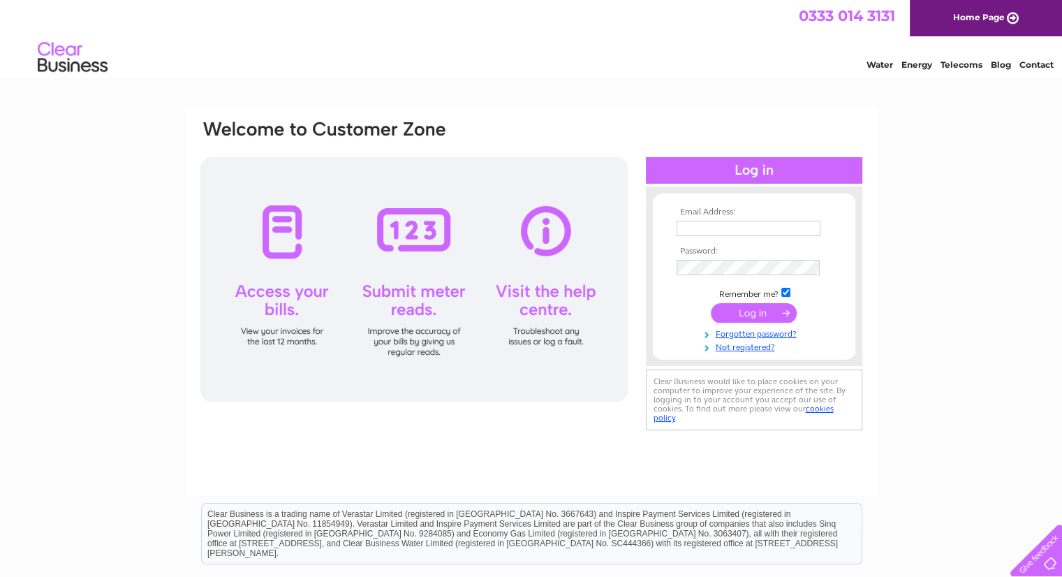
type input "[EMAIL_ADDRESS][DOMAIN_NAME]"
click at [743, 309] on input "submit" at bounding box center [754, 313] width 86 height 20
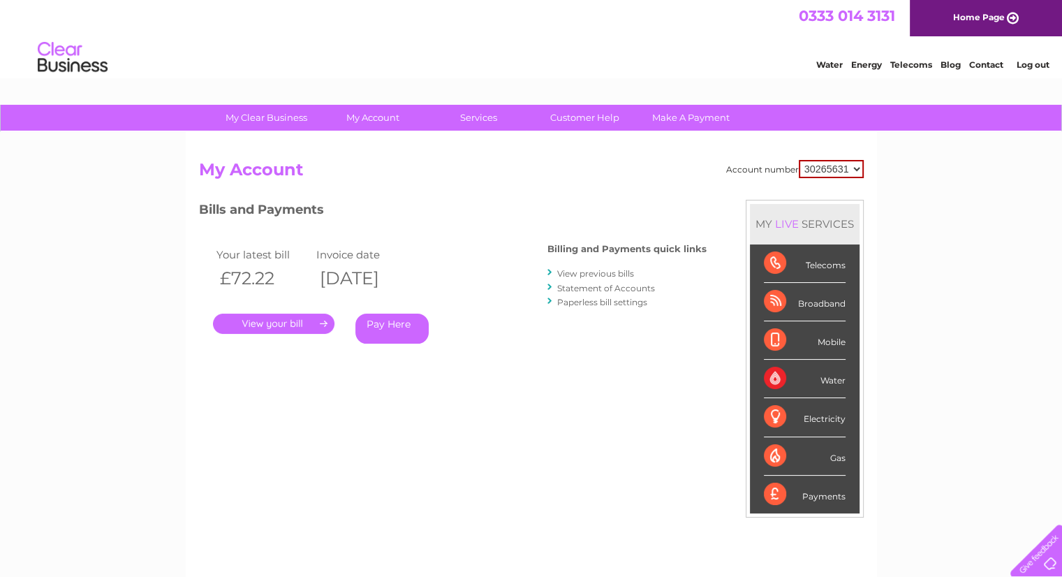
click at [816, 302] on div "Broadband" at bounding box center [805, 302] width 82 height 38
click at [817, 302] on div "Broadband" at bounding box center [805, 302] width 82 height 38
drag, startPoint x: 608, startPoint y: 338, endPoint x: 624, endPoint y: 356, distance: 24.2
click at [612, 344] on div "Bills and Payments Billing and Payments quick links View previous bills Stateme…" at bounding box center [453, 282] width 508 height 164
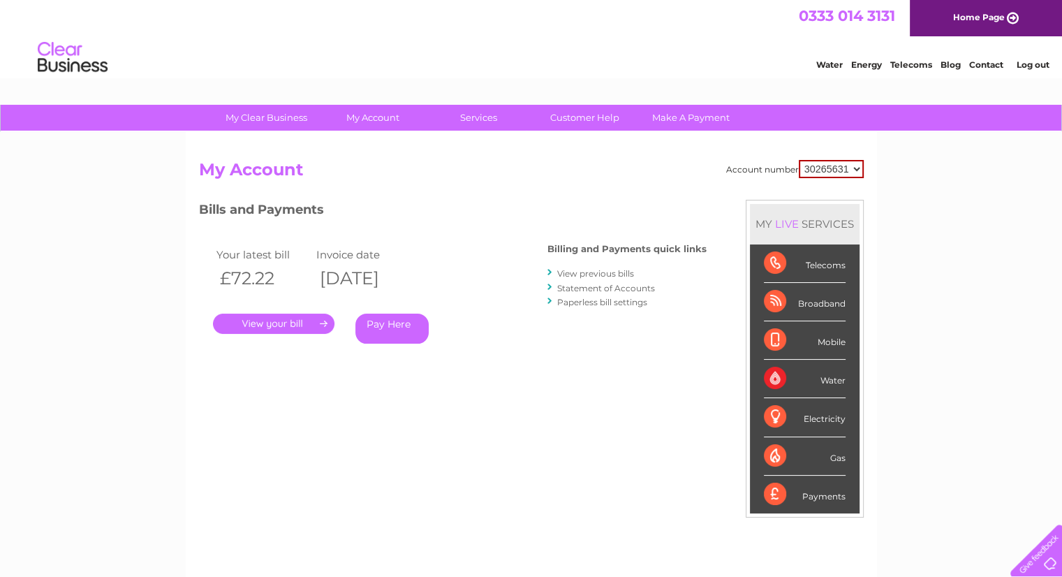
click at [819, 305] on div "Broadband" at bounding box center [805, 302] width 82 height 38
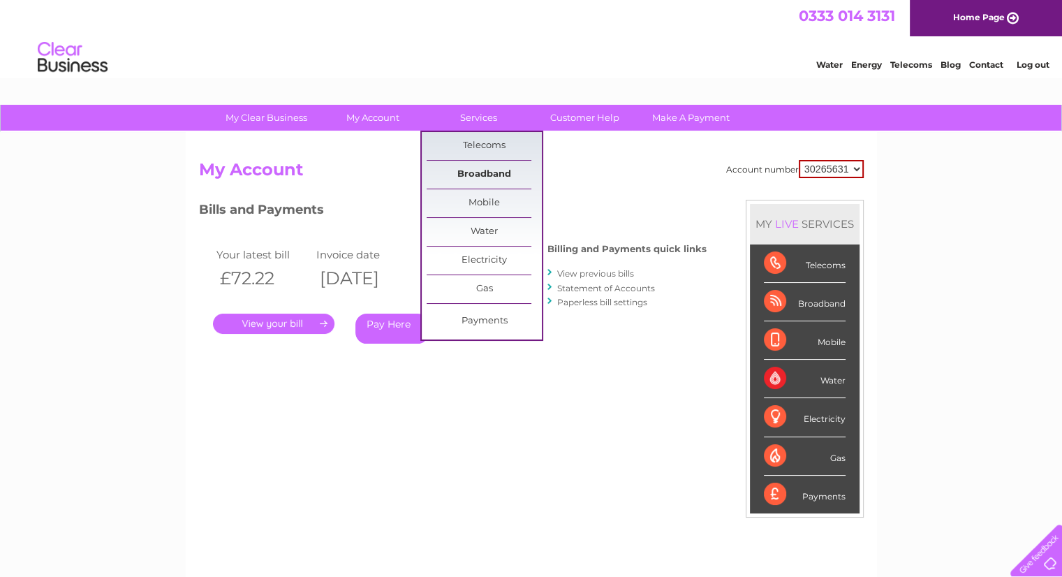
click at [492, 168] on link "Broadband" at bounding box center [484, 175] width 115 height 28
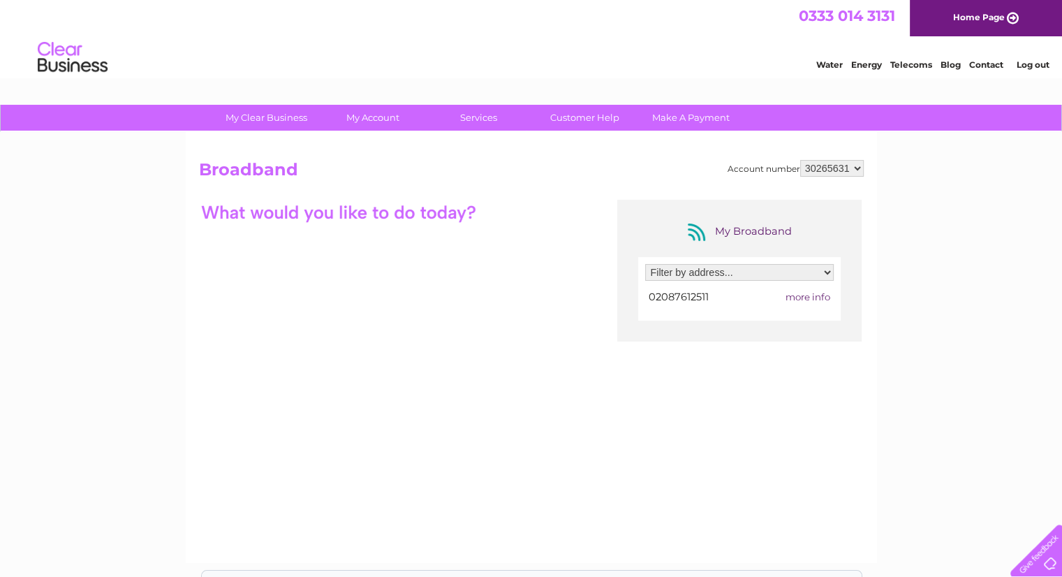
click at [827, 272] on select "Filter by address... 4, Crown Point Parade, Norwood, London, London, SE19 3NG" at bounding box center [739, 272] width 189 height 17
select select "2494135"
click at [645, 264] on select "Filter by address... 4, Crown Point Parade, Norwood, London, London, SE19 3NG" at bounding box center [739, 272] width 189 height 17
click at [814, 300] on span "more info" at bounding box center [808, 296] width 45 height 11
click at [818, 295] on span "more info" at bounding box center [808, 296] width 45 height 11
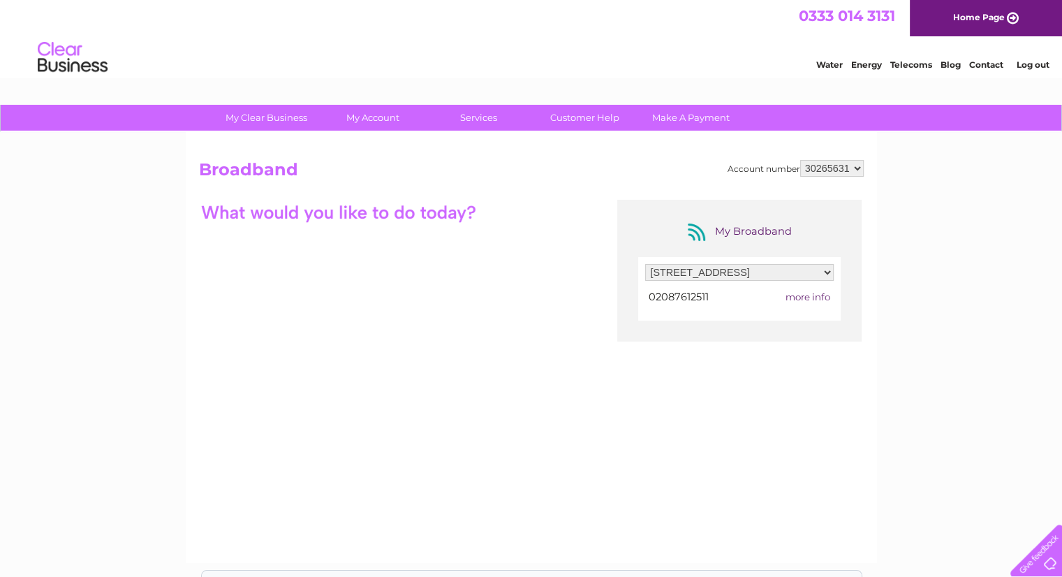
click at [793, 294] on span "more info" at bounding box center [808, 296] width 45 height 11
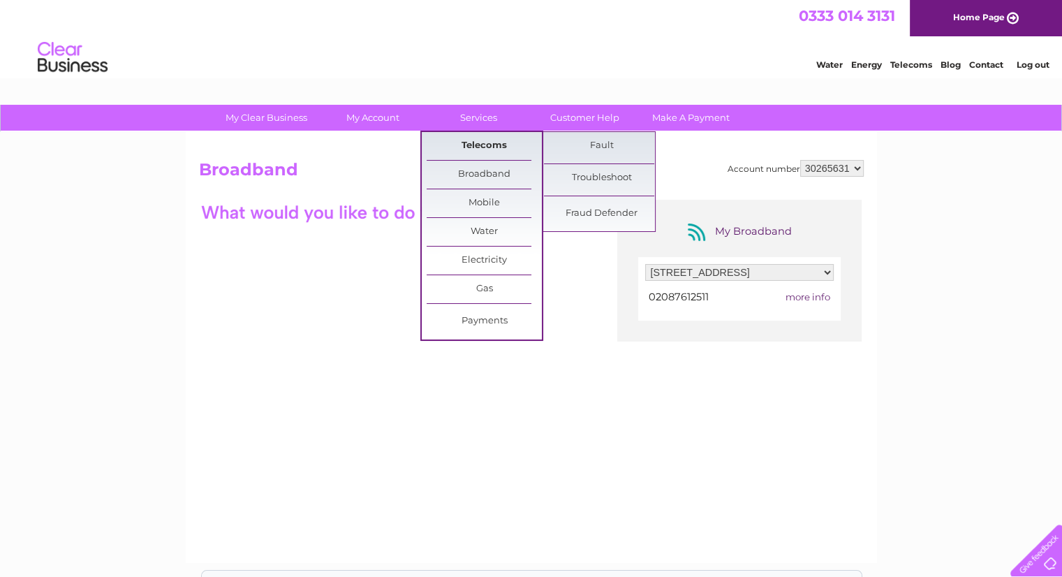
click at [469, 147] on link "Telecoms" at bounding box center [484, 146] width 115 height 28
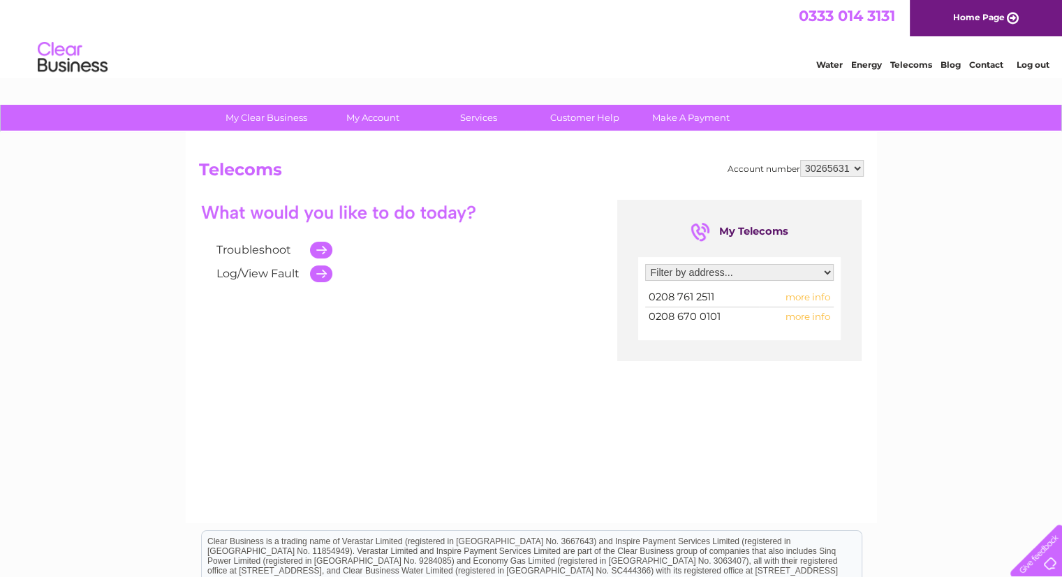
click at [697, 266] on select "Filter by address... 4, Crown Point Parade, Norwood, London, London, SE19 3NG 4…" at bounding box center [739, 272] width 189 height 17
click at [645, 264] on select "Filter by address... 4, Crown Point Parade, Norwood, London, London, SE19 3NG 4…" at bounding box center [739, 272] width 189 height 17
click at [779, 271] on select "Filter by address... 4, Crown Point Parade, Norwood, London, London, SE19 3NG 4…" at bounding box center [739, 272] width 189 height 17
select select "2494136"
click at [645, 264] on select "Filter by address... 4, Crown Point Parade, Norwood, London, London, SE19 3NG 4…" at bounding box center [739, 272] width 189 height 17
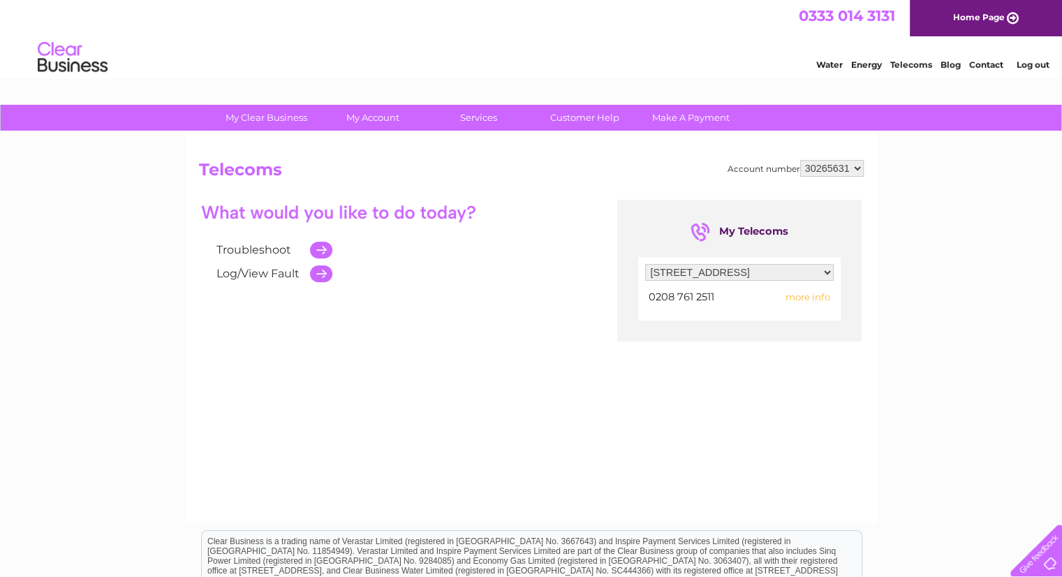
click at [749, 269] on select "Filter by address... 4, Crown Point Parade, Norwood, London, London, SE19 3NG 4…" at bounding box center [739, 272] width 189 height 17
select select
click at [645, 264] on select "Filter by address... 4, Crown Point Parade, Norwood, London, London, SE19 3NG 4…" at bounding box center [739, 272] width 189 height 17
click at [323, 252] on td at bounding box center [317, 250] width 29 height 24
click at [278, 250] on link "Troubleshoot" at bounding box center [254, 249] width 75 height 13
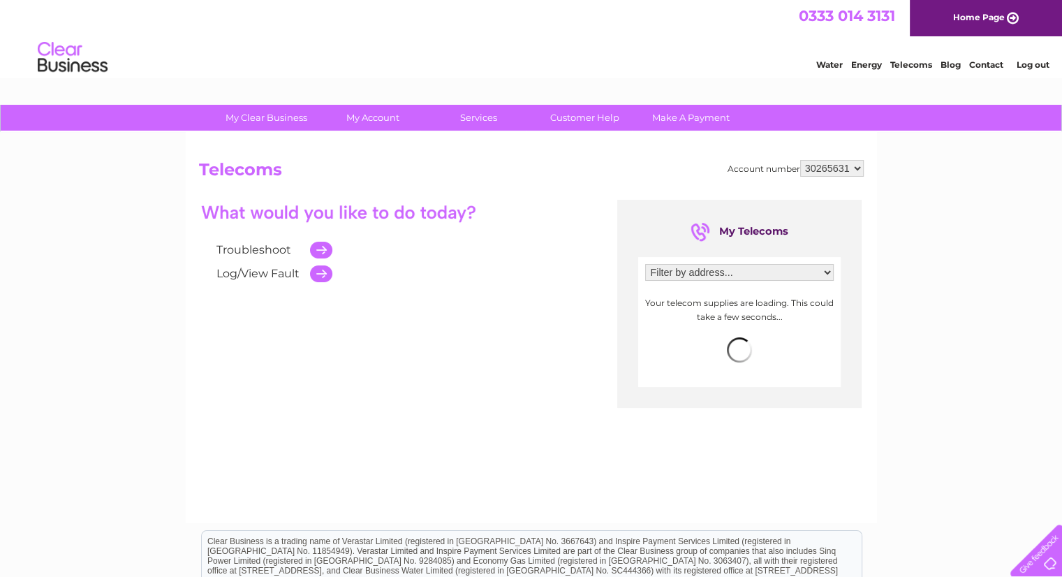
click at [318, 279] on td at bounding box center [317, 274] width 29 height 24
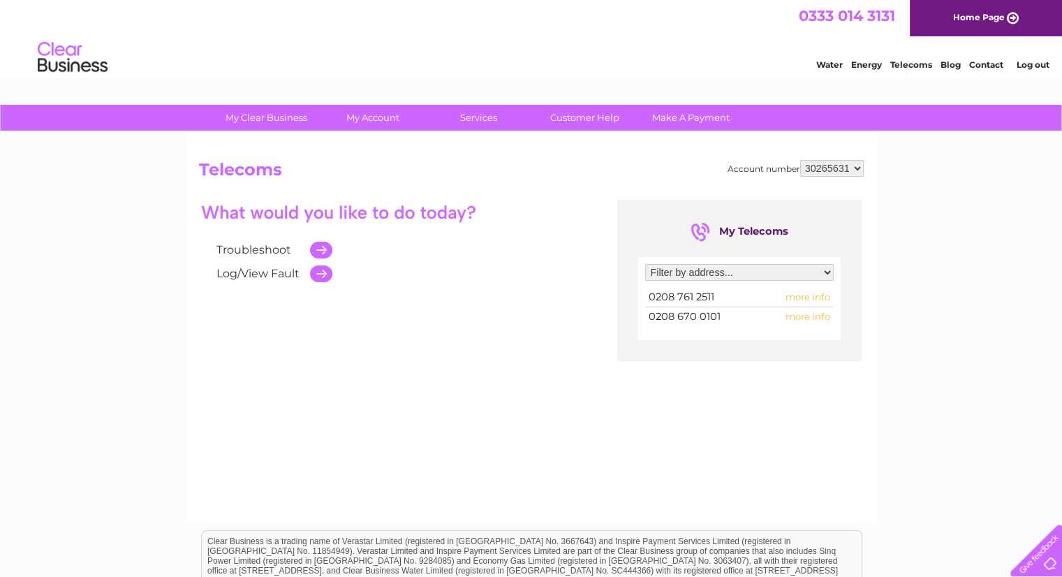
click at [254, 269] on link "Log/View Fault" at bounding box center [258, 273] width 83 height 13
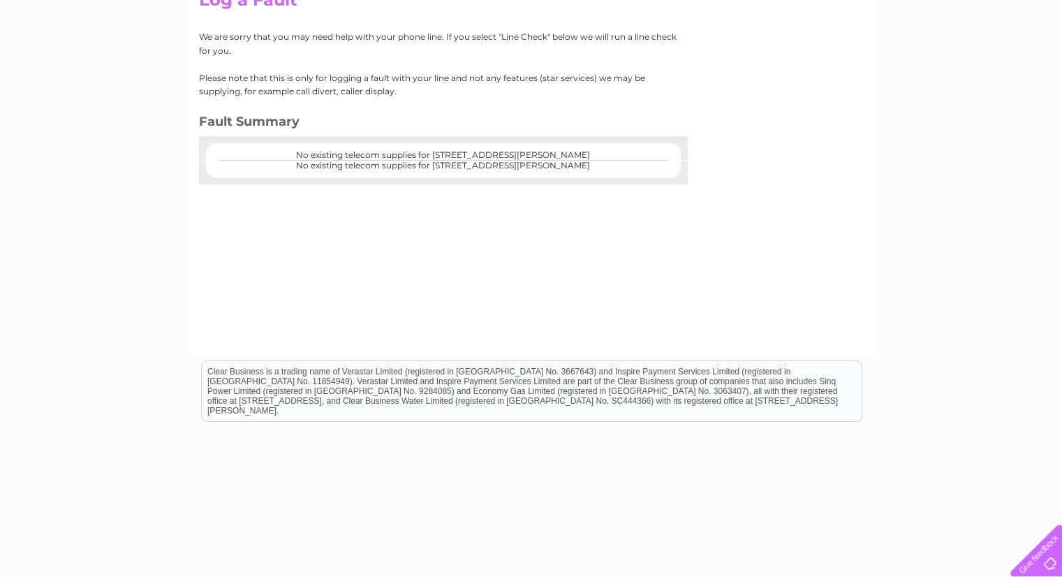
scroll to position [196, 0]
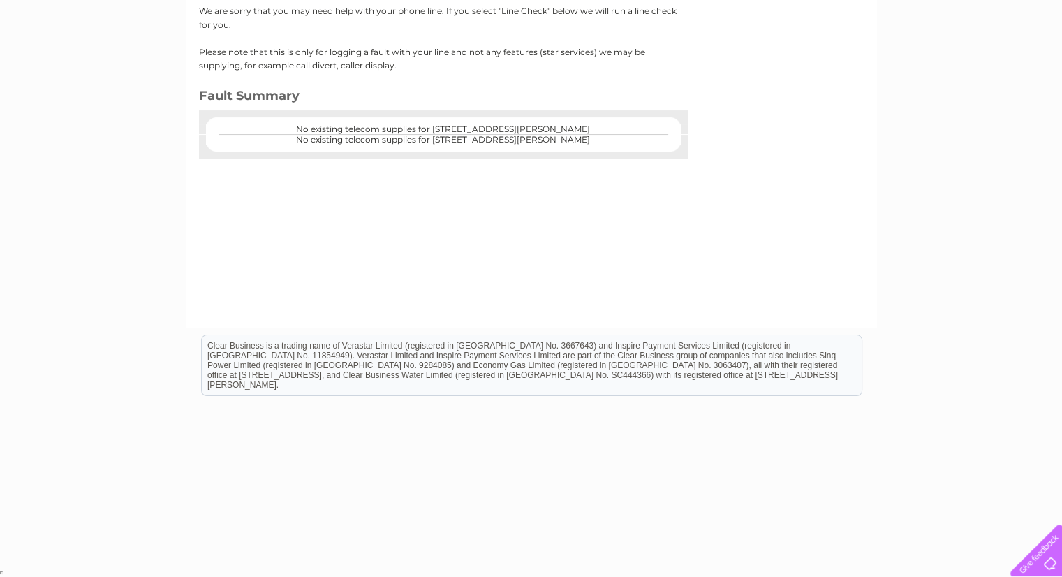
click at [462, 133] on center "No existing telecom supplies for 4, Crown Point Parade, Norwood, London, London…" at bounding box center [443, 129] width 447 height 10
click at [463, 131] on center "No existing telecom supplies for 4, Crown Point Parade, Norwood, London, London…" at bounding box center [443, 129] width 447 height 10
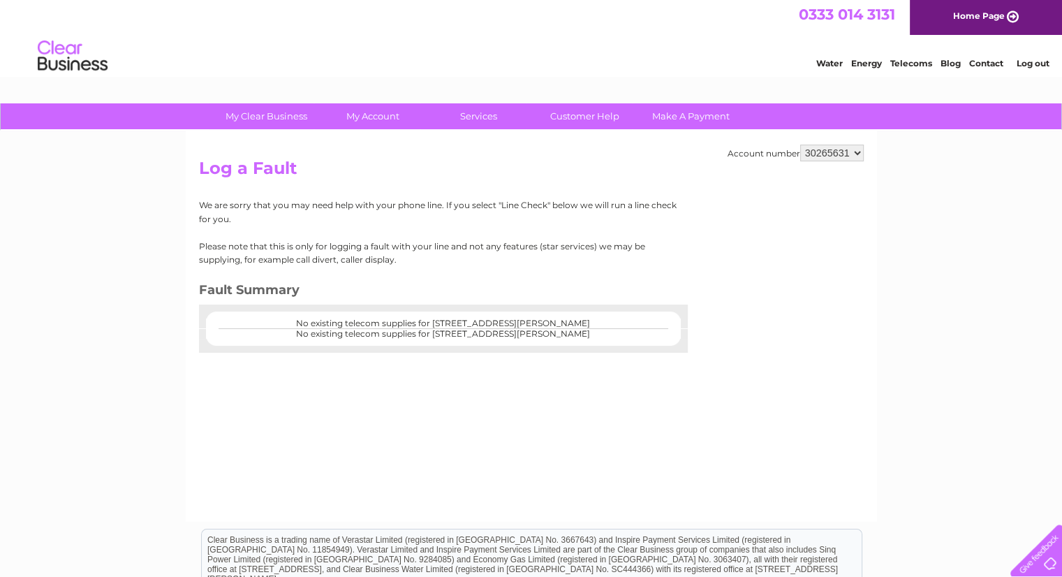
scroll to position [0, 0]
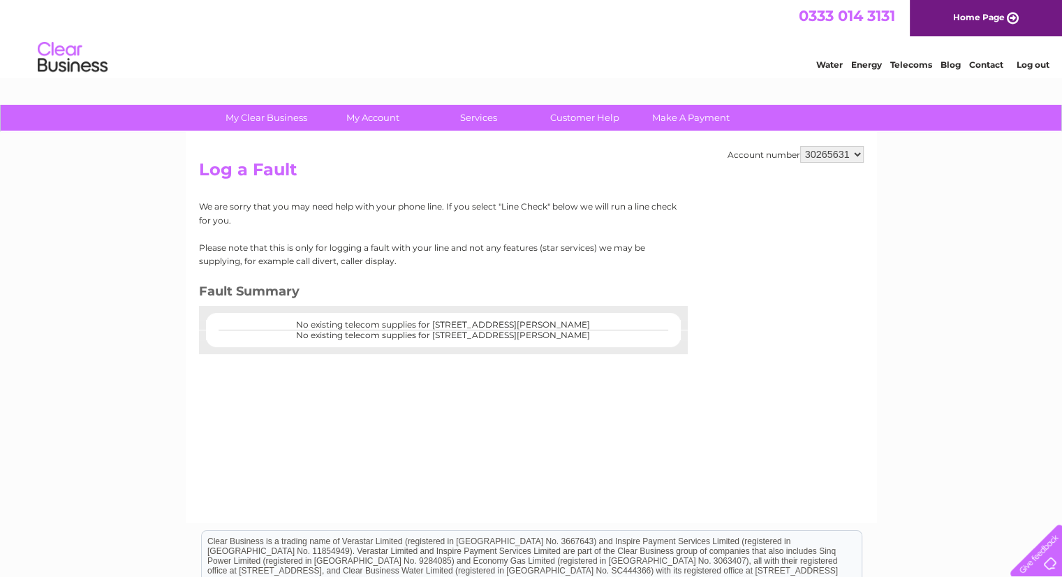
click at [289, 328] on center "No existing telecom supplies for 4, Crown Point Parade, Norwood, London, London…" at bounding box center [443, 325] width 447 height 10
click at [533, 210] on p "We are sorry that you may need help with your phone line. If you select "Line C…" at bounding box center [438, 213] width 478 height 27
click at [572, 337] on center "No existing telecom supplies for 4, Crown Point Parade, Norwood, London, London…" at bounding box center [443, 335] width 447 height 10
click at [571, 332] on center "No existing telecom supplies for 4, Crown Point Parade, Norwood, London, London…" at bounding box center [443, 335] width 447 height 10
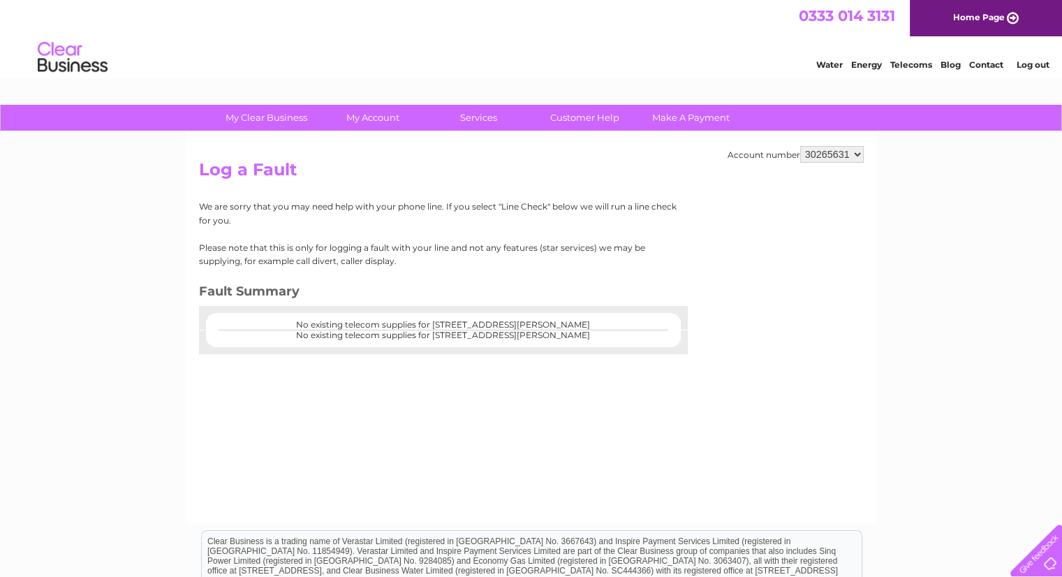
click at [264, 325] on center "No existing telecom supplies for 4, Crown Point Parade, Norwood, London, London…" at bounding box center [443, 325] width 447 height 10
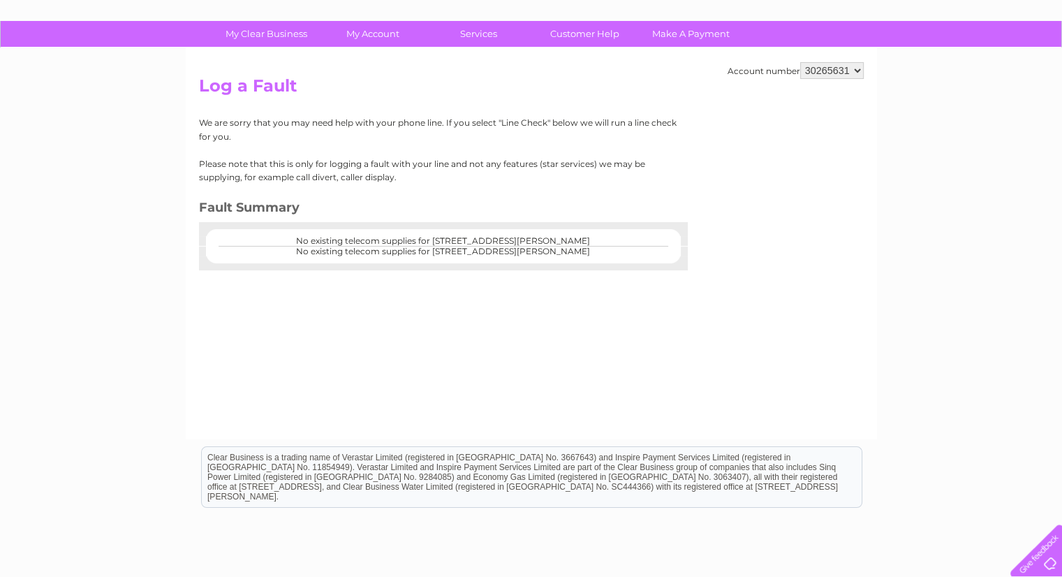
scroll to position [196, 0]
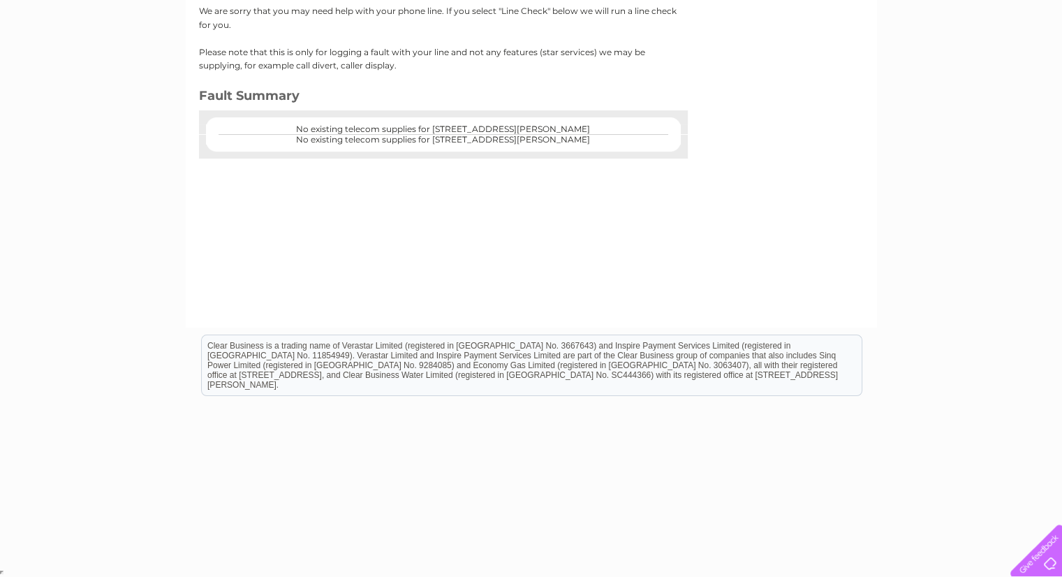
click at [327, 135] on center "No existing telecom supplies for 4, Crown Point Parade, Norwood, London, London…" at bounding box center [443, 140] width 447 height 10
click at [332, 188] on div "Account number 30265631 Log a Fault We are sorry that you may need help with yo…" at bounding box center [531, 131] width 691 height 391
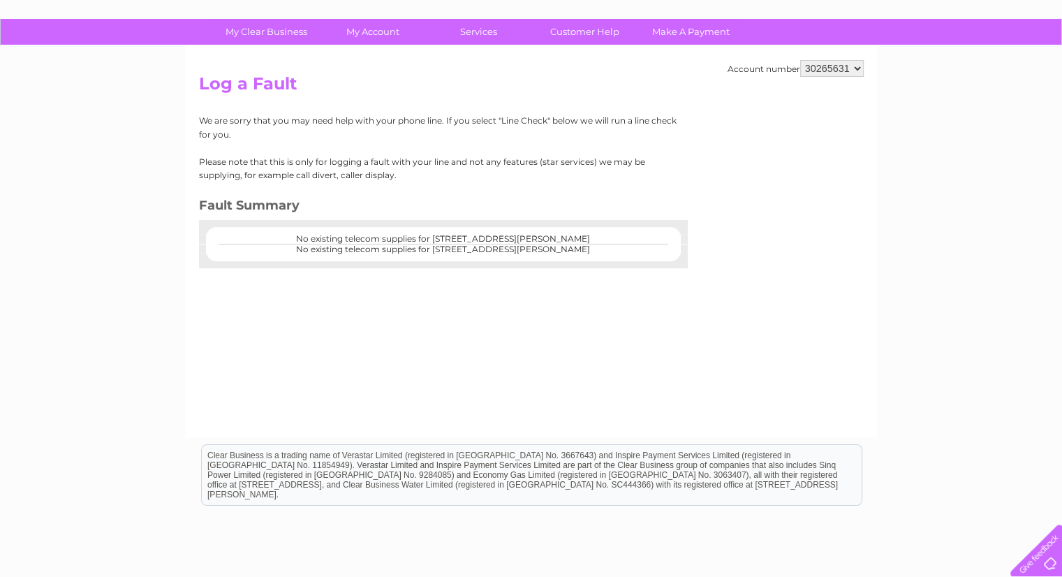
scroll to position [0, 0]
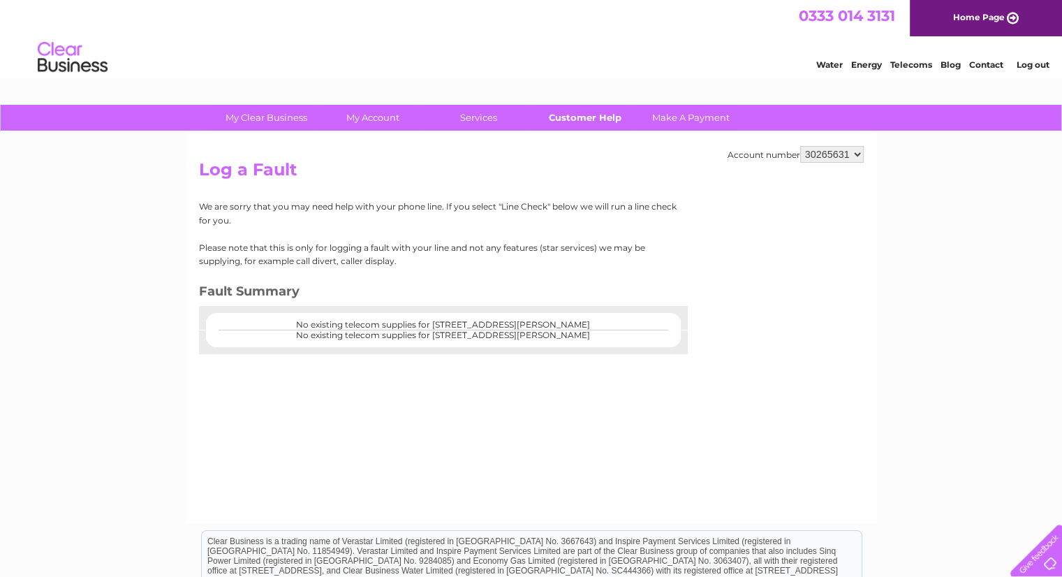
click at [559, 112] on link "Customer Help" at bounding box center [584, 118] width 115 height 26
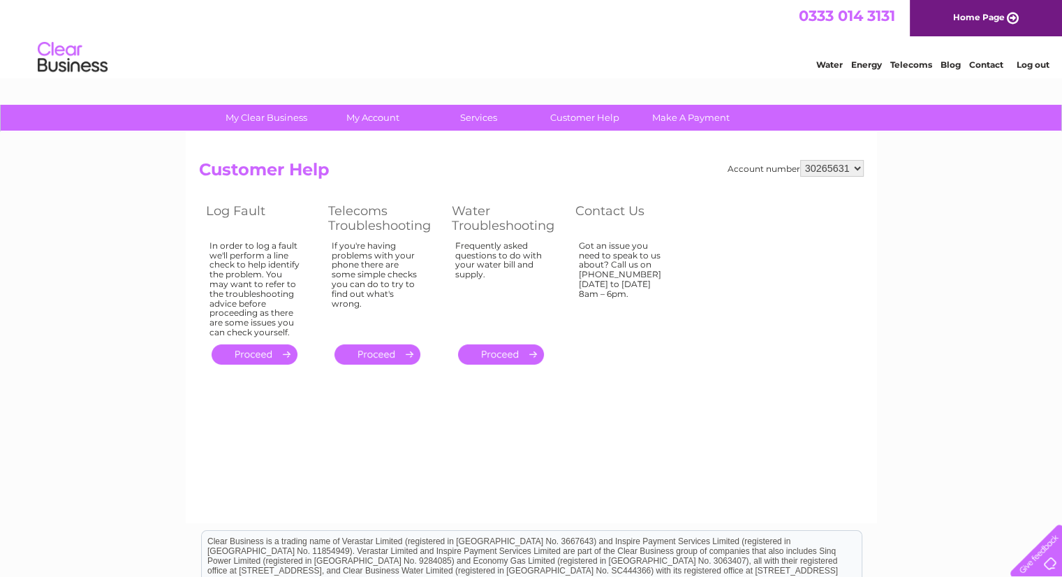
click at [372, 351] on link "." at bounding box center [378, 354] width 86 height 20
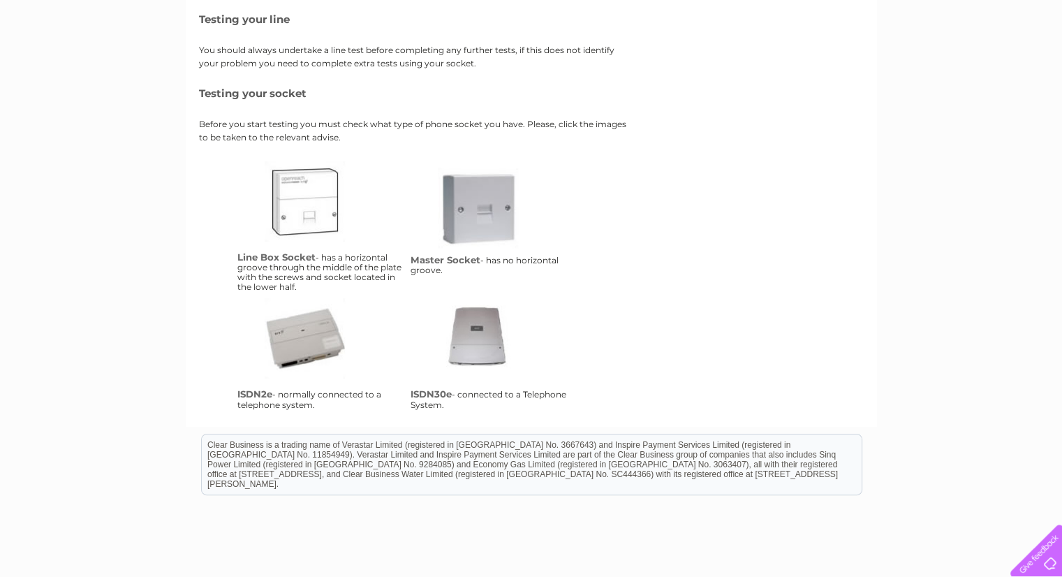
scroll to position [210, 0]
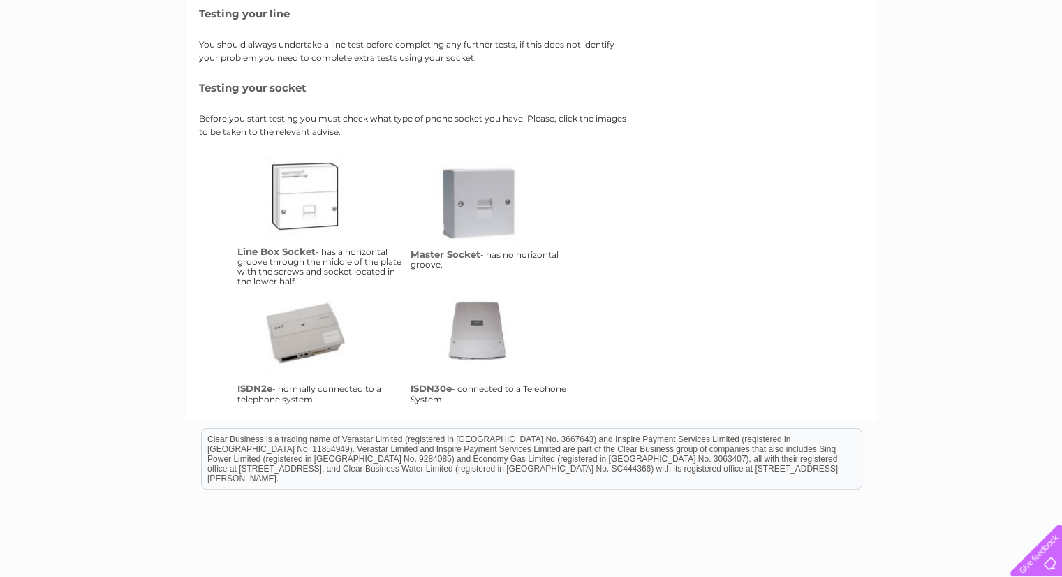
click at [311, 205] on link "lbs" at bounding box center [321, 212] width 112 height 112
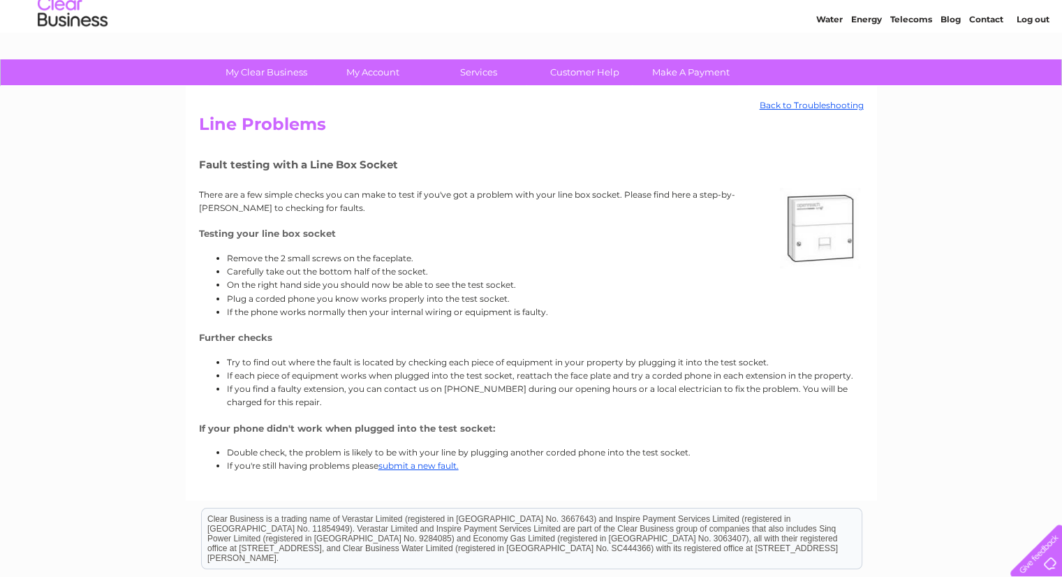
scroll to position [70, 0]
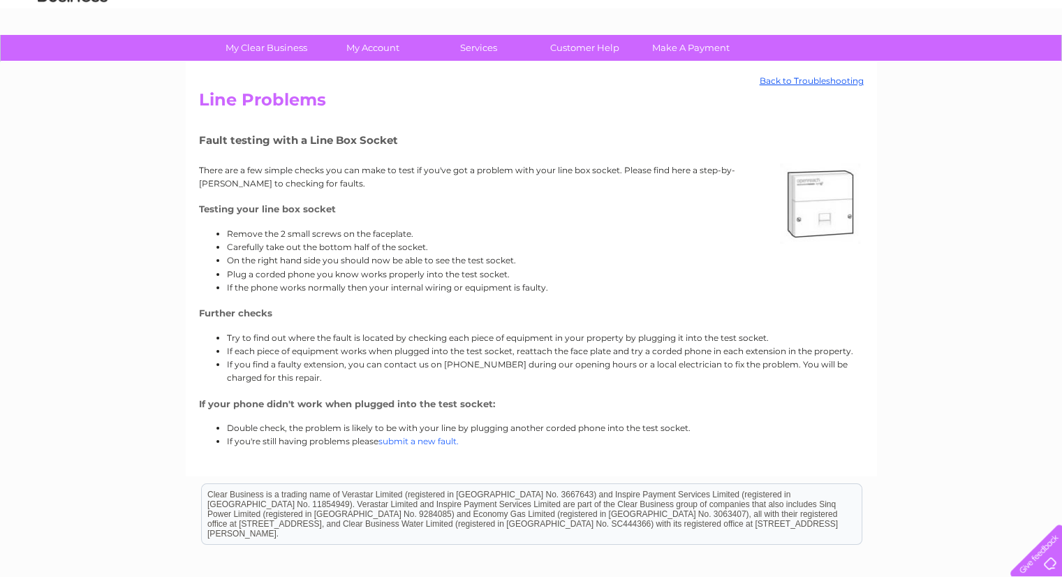
click at [443, 439] on link "submit a new fault." at bounding box center [419, 441] width 80 height 10
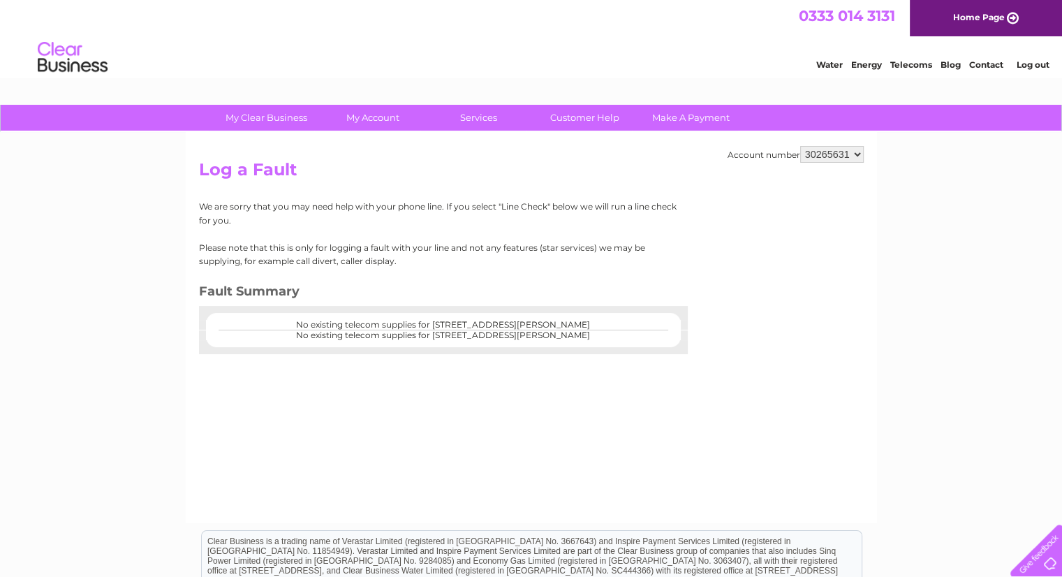
click at [439, 328] on center "No existing telecom supplies for 4, Crown Point Parade, Norwood, London, London…" at bounding box center [443, 325] width 447 height 10
click at [425, 359] on div "Account number 30265631 Log a Fault We are sorry that you may need help with yo…" at bounding box center [531, 327] width 691 height 391
click at [850, 159] on select "30265631" at bounding box center [832, 154] width 64 height 17
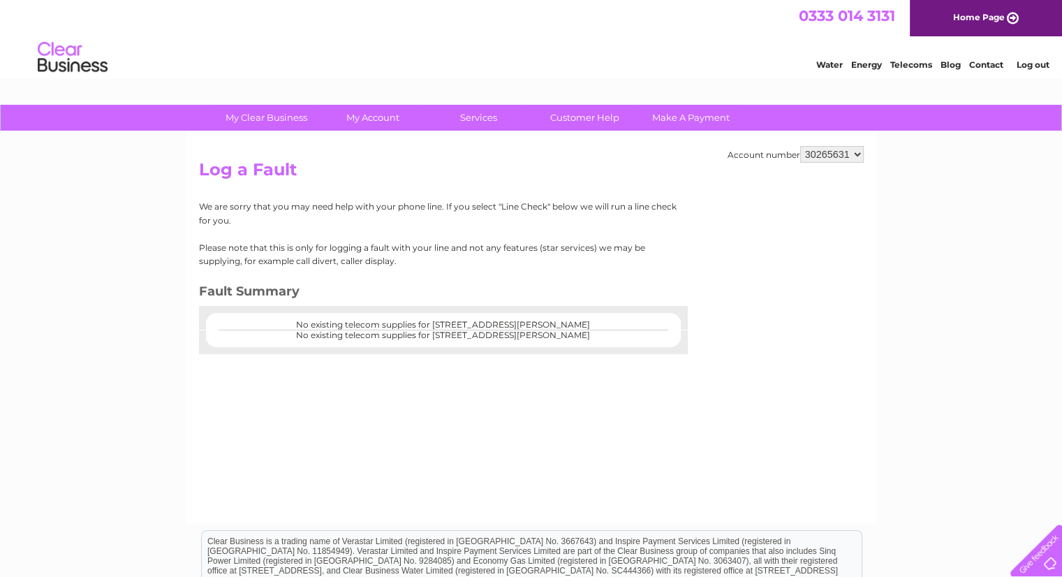
click at [850, 159] on select "30265631" at bounding box center [832, 154] width 64 height 17
click at [581, 113] on link "Customer Help" at bounding box center [584, 118] width 115 height 26
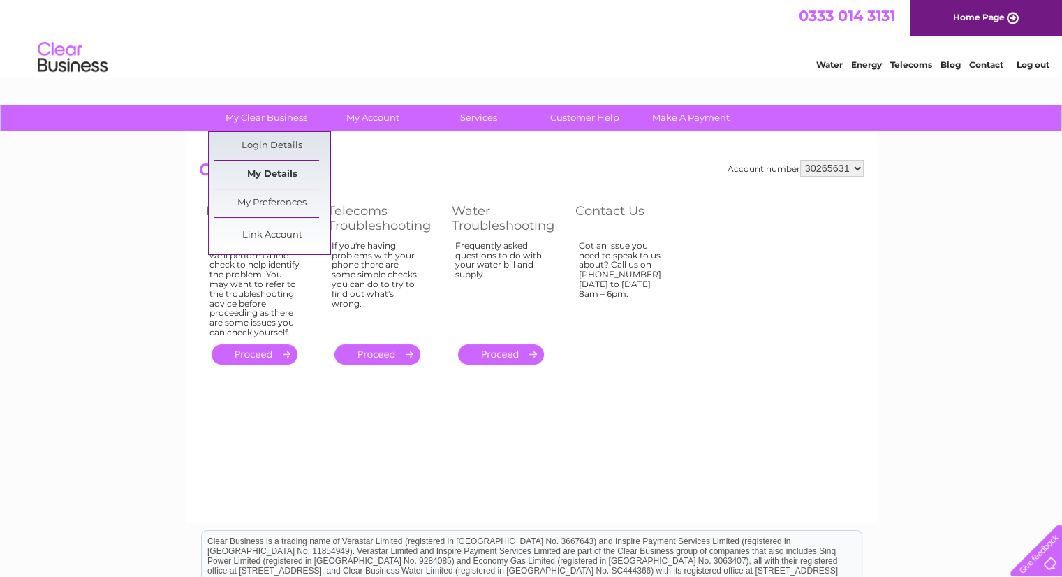
click at [288, 172] on link "My Details" at bounding box center [271, 175] width 115 height 28
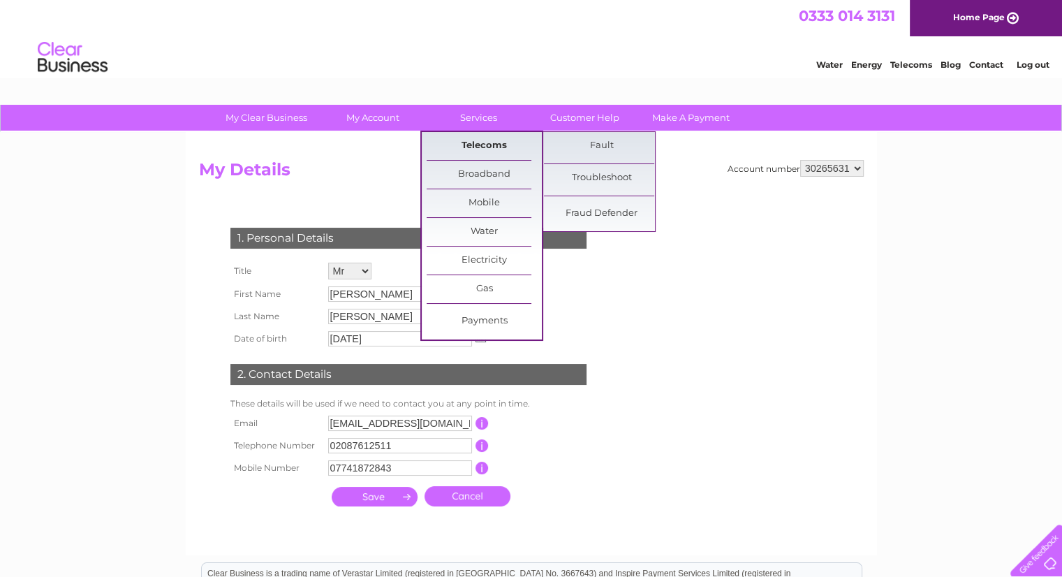
click at [469, 137] on link "Telecoms" at bounding box center [484, 146] width 115 height 28
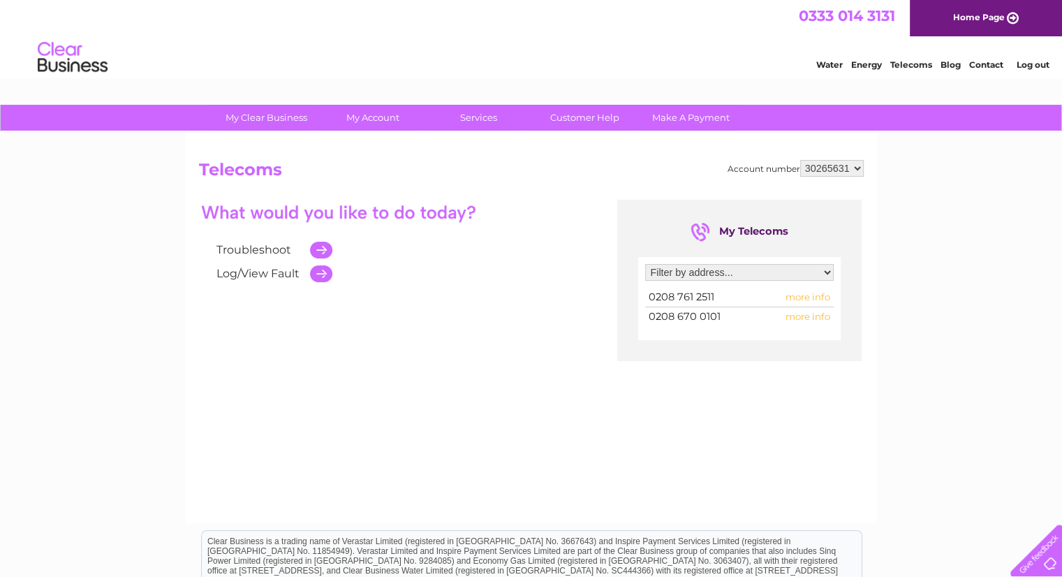
click at [669, 270] on select "Filter by address... [STREET_ADDRESS]" at bounding box center [739, 272] width 189 height 17
